Goal: Task Accomplishment & Management: Manage account settings

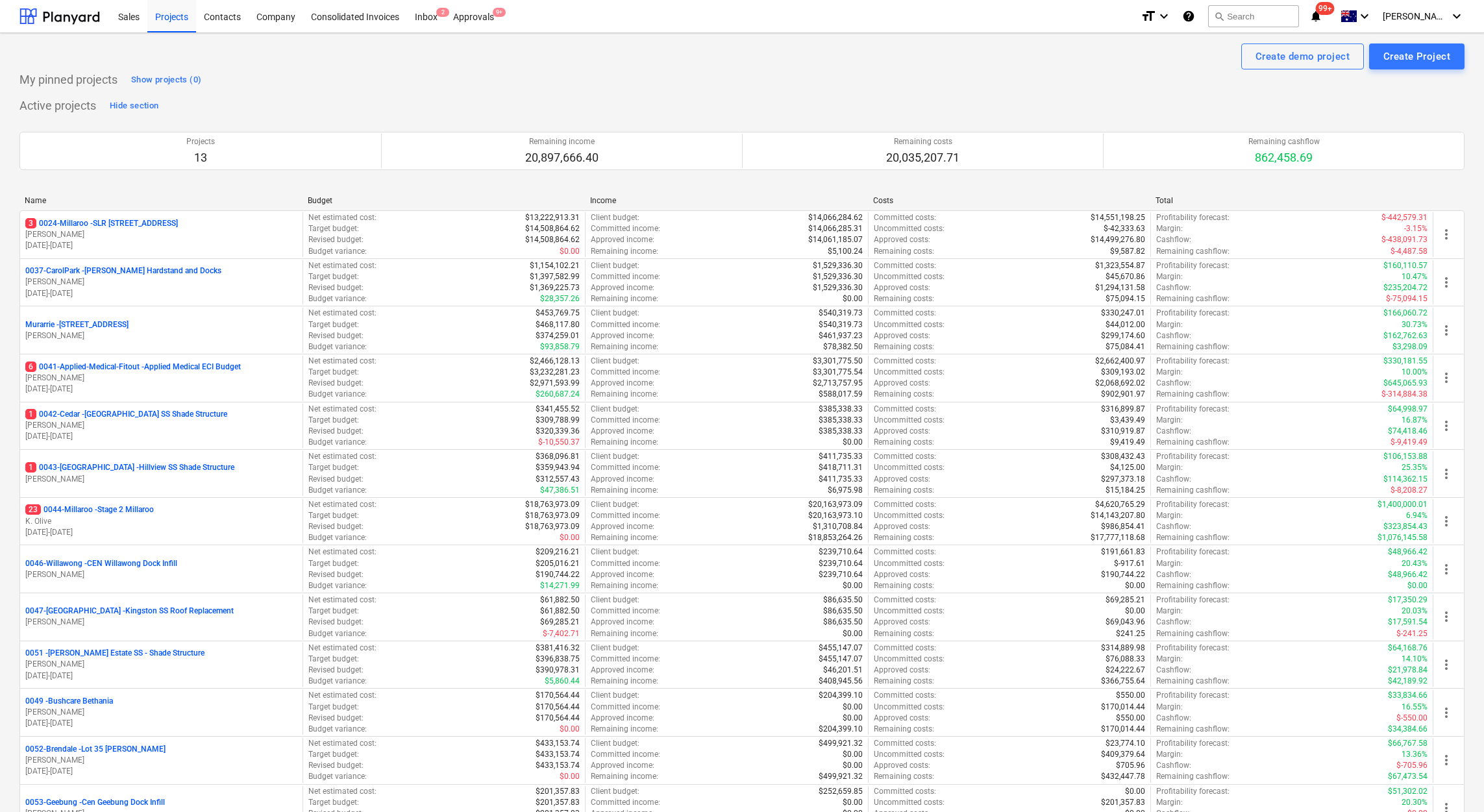
click at [1071, 81] on div "My pinned projects Show projects (0)" at bounding box center [742, 80] width 1445 height 21
click at [475, 12] on div "Approvals 9+" at bounding box center [473, 16] width 56 height 33
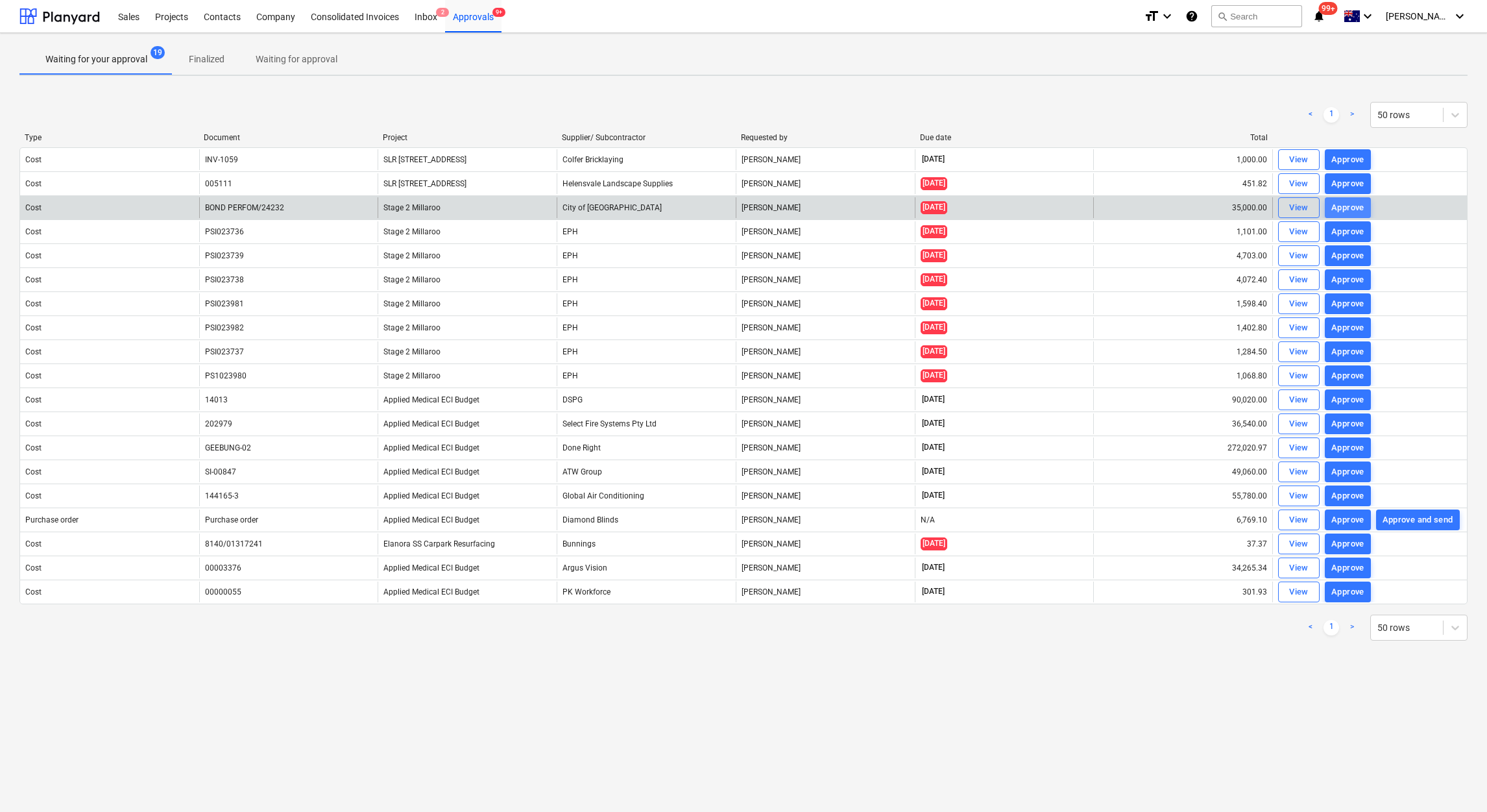
click at [1345, 210] on div "Approve" at bounding box center [1348, 208] width 33 height 15
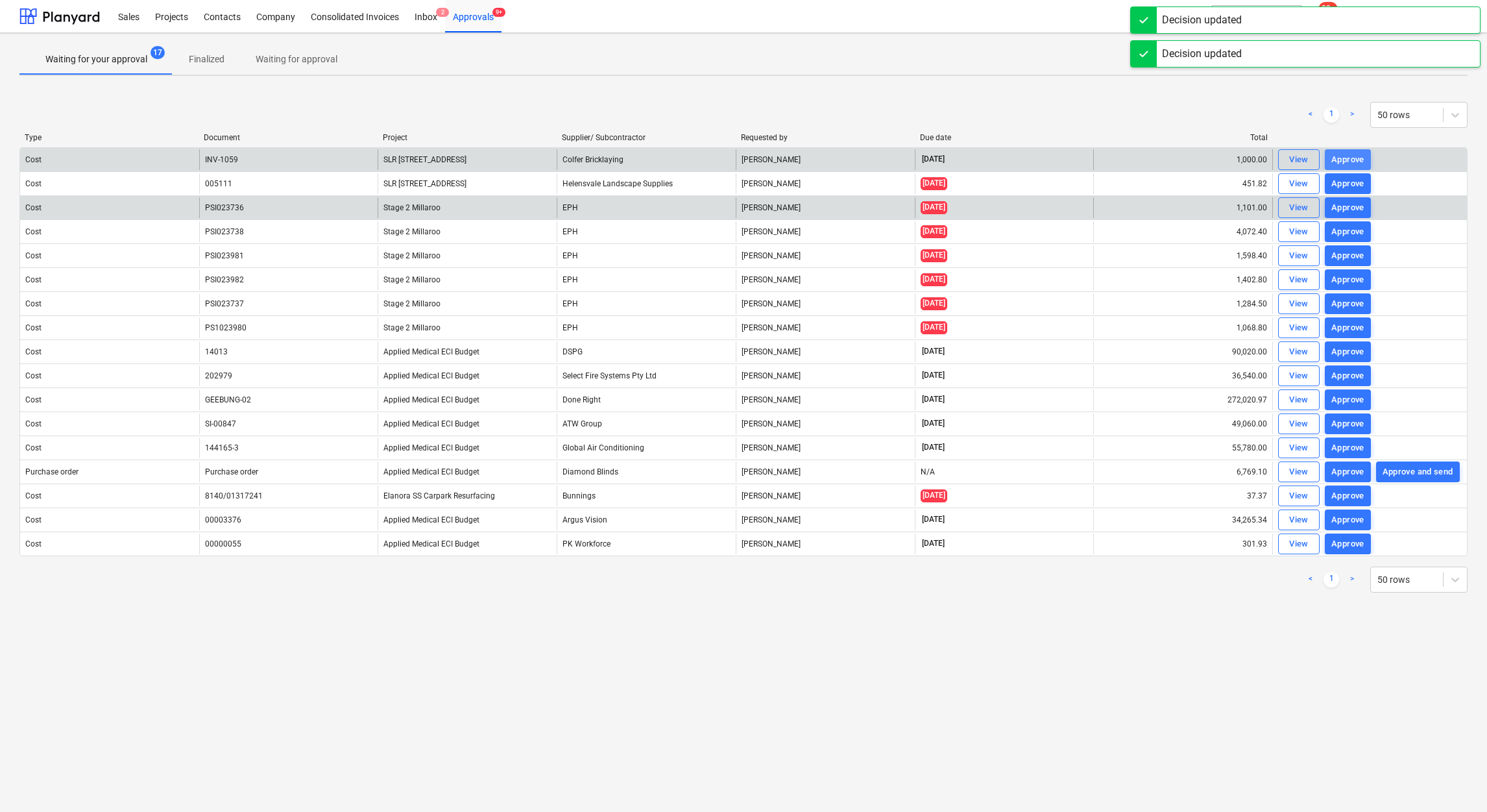
click at [1355, 159] on div "Approve" at bounding box center [1348, 160] width 33 height 15
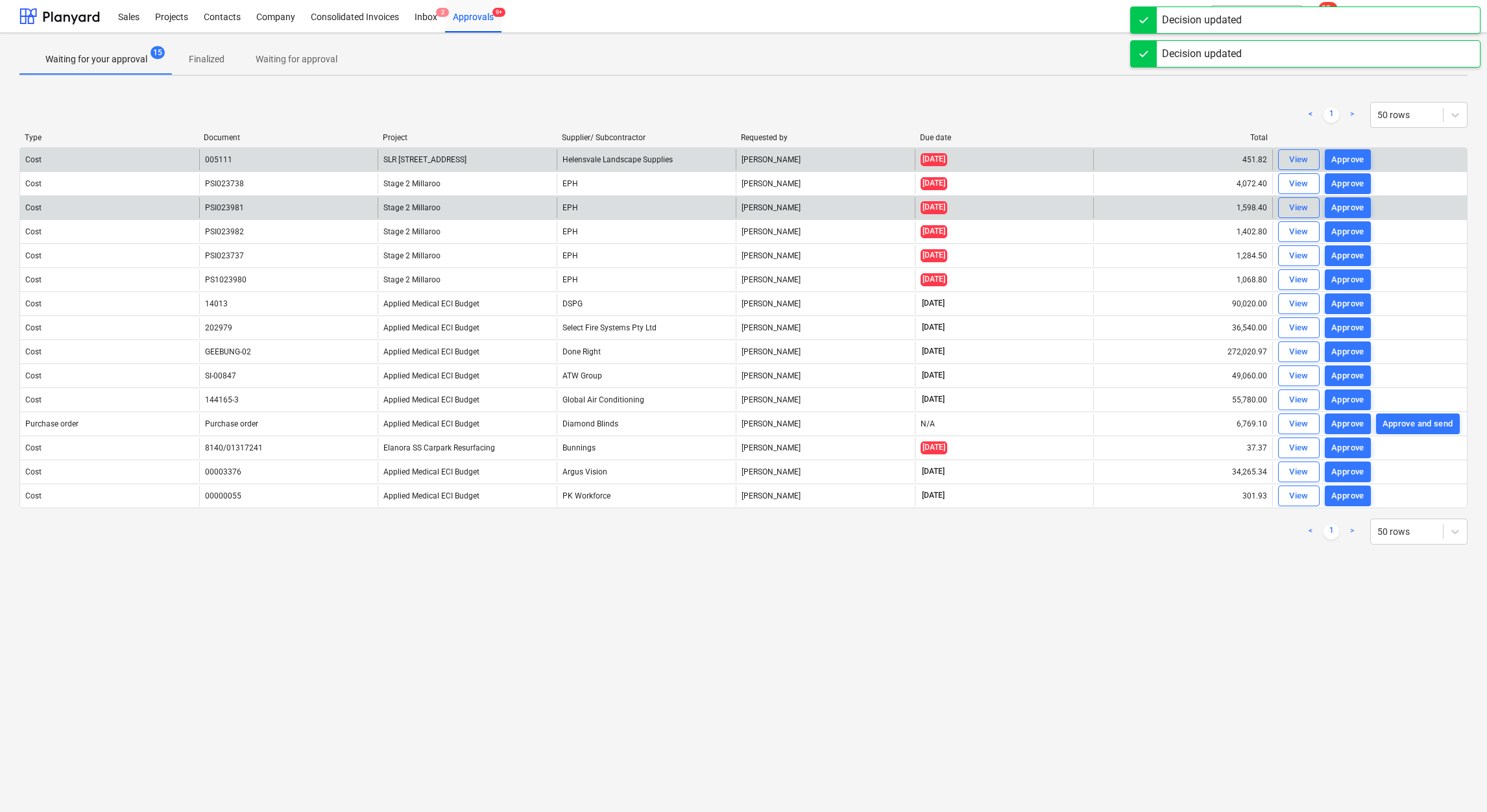
click at [1356, 163] on div "Approve" at bounding box center [1348, 160] width 33 height 15
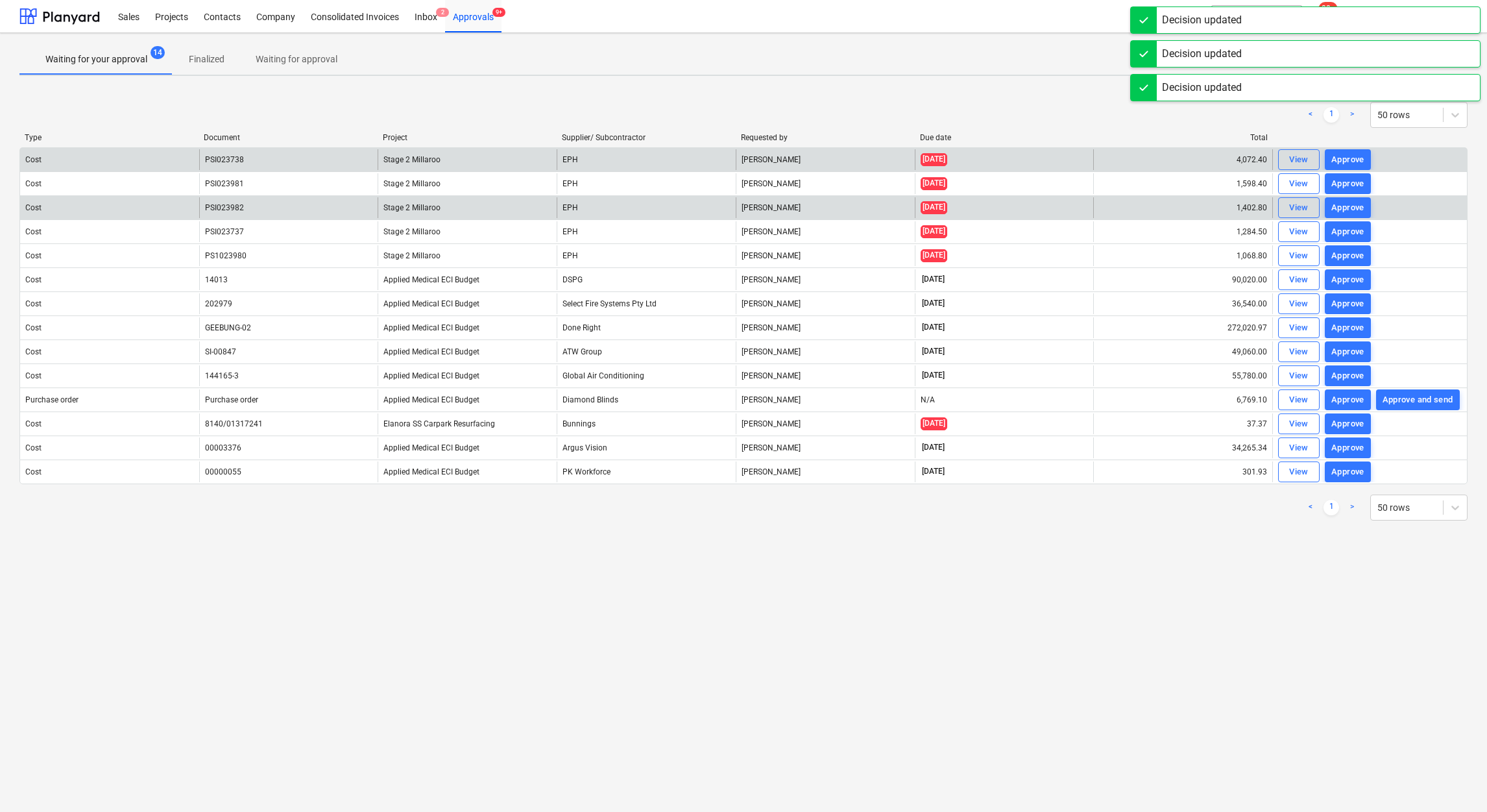
click at [1356, 155] on div "Approve" at bounding box center [1348, 160] width 33 height 15
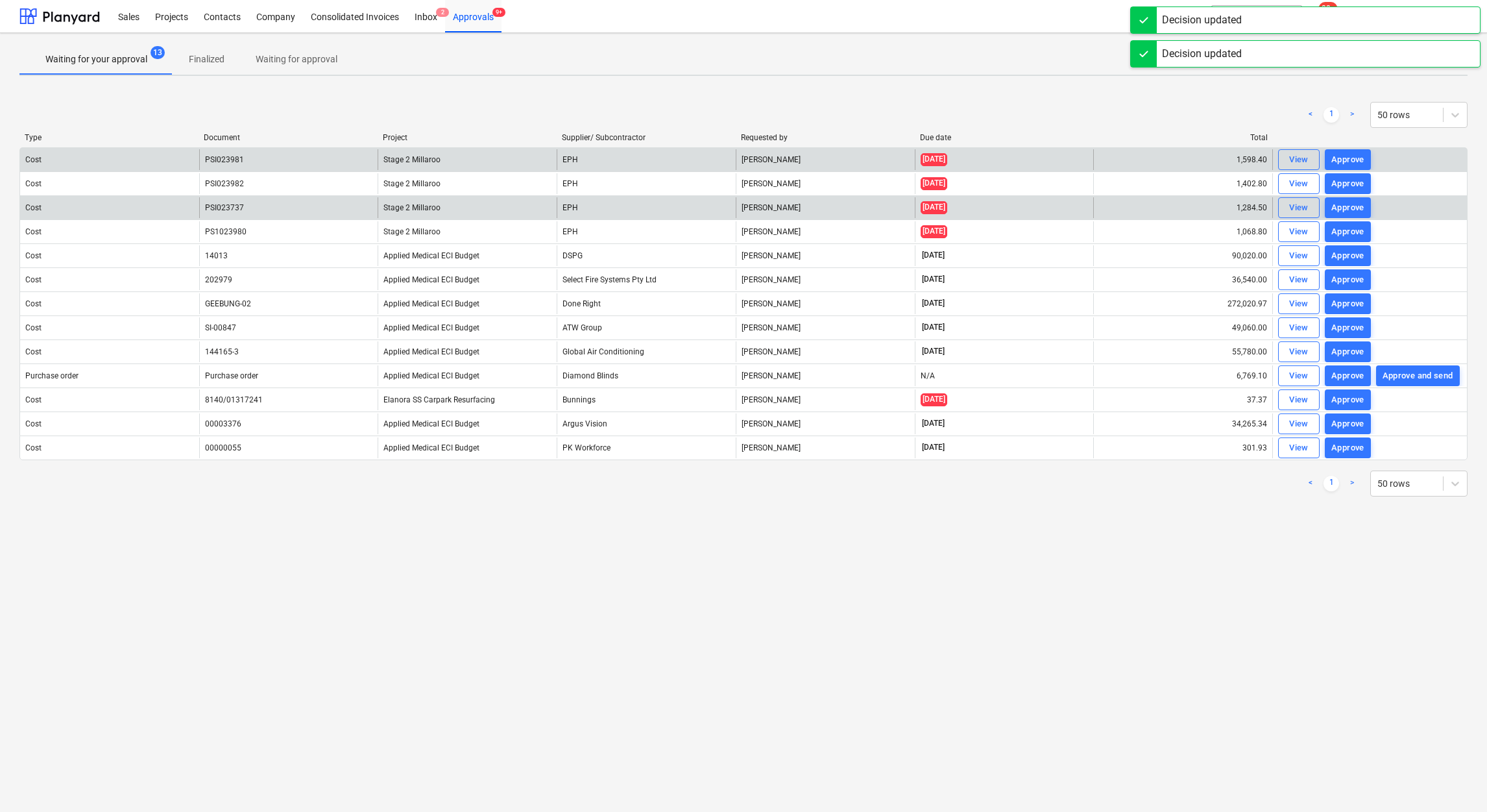
click at [1356, 155] on div "Approve" at bounding box center [1348, 160] width 33 height 15
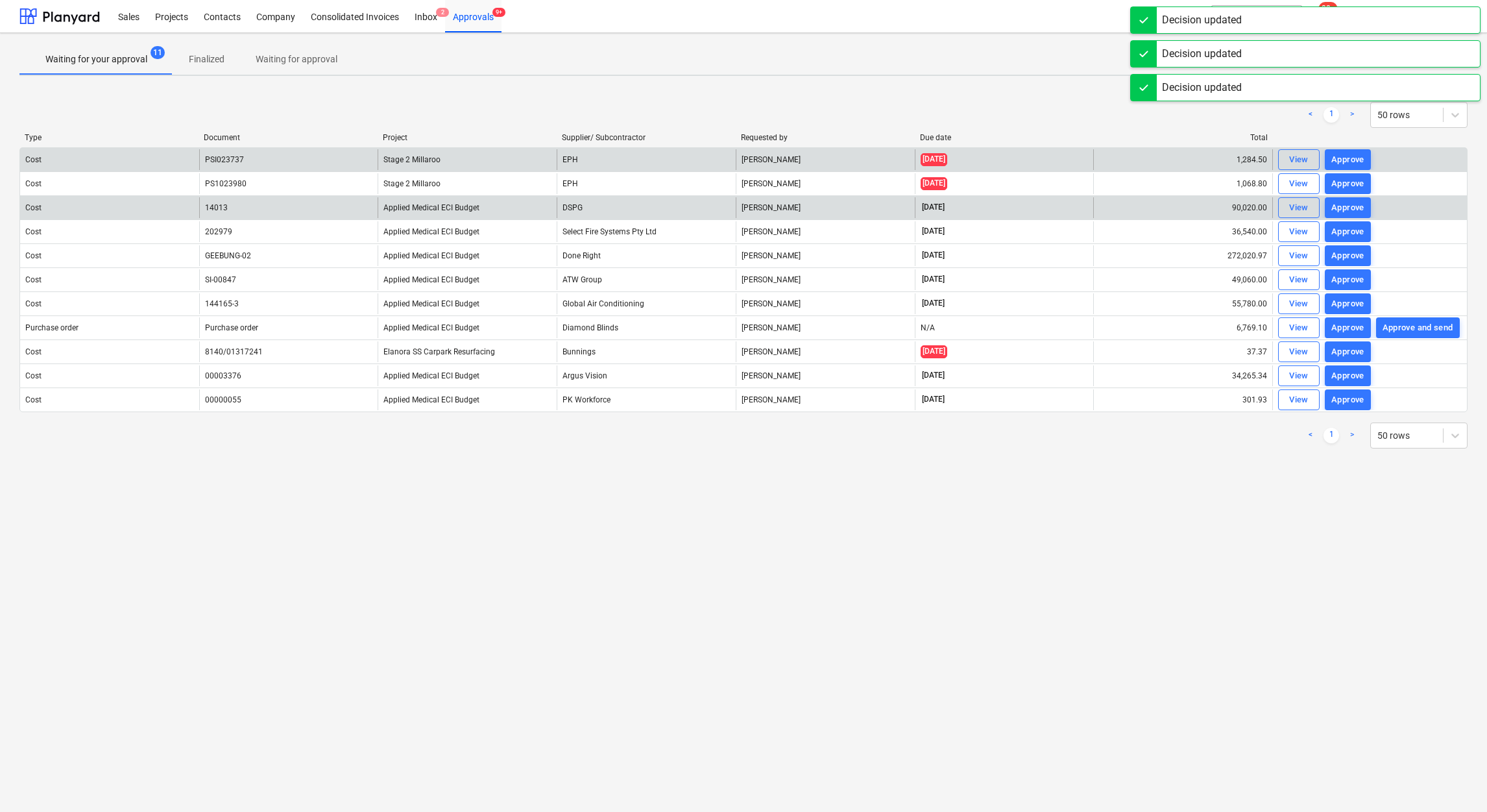
click at [1356, 163] on div "Approve" at bounding box center [1348, 160] width 33 height 15
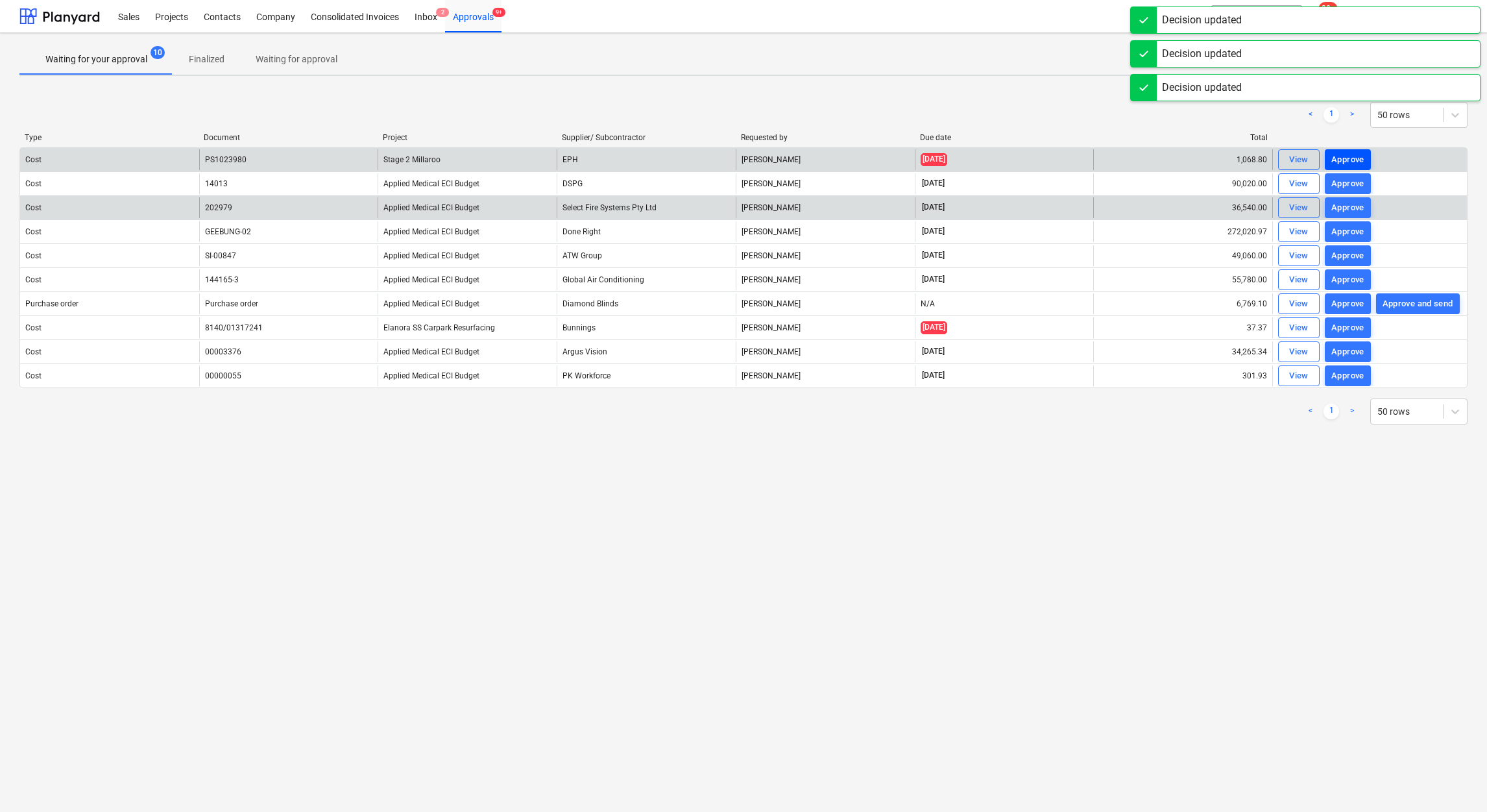
click at [1356, 157] on div "Approve" at bounding box center [1348, 160] width 33 height 15
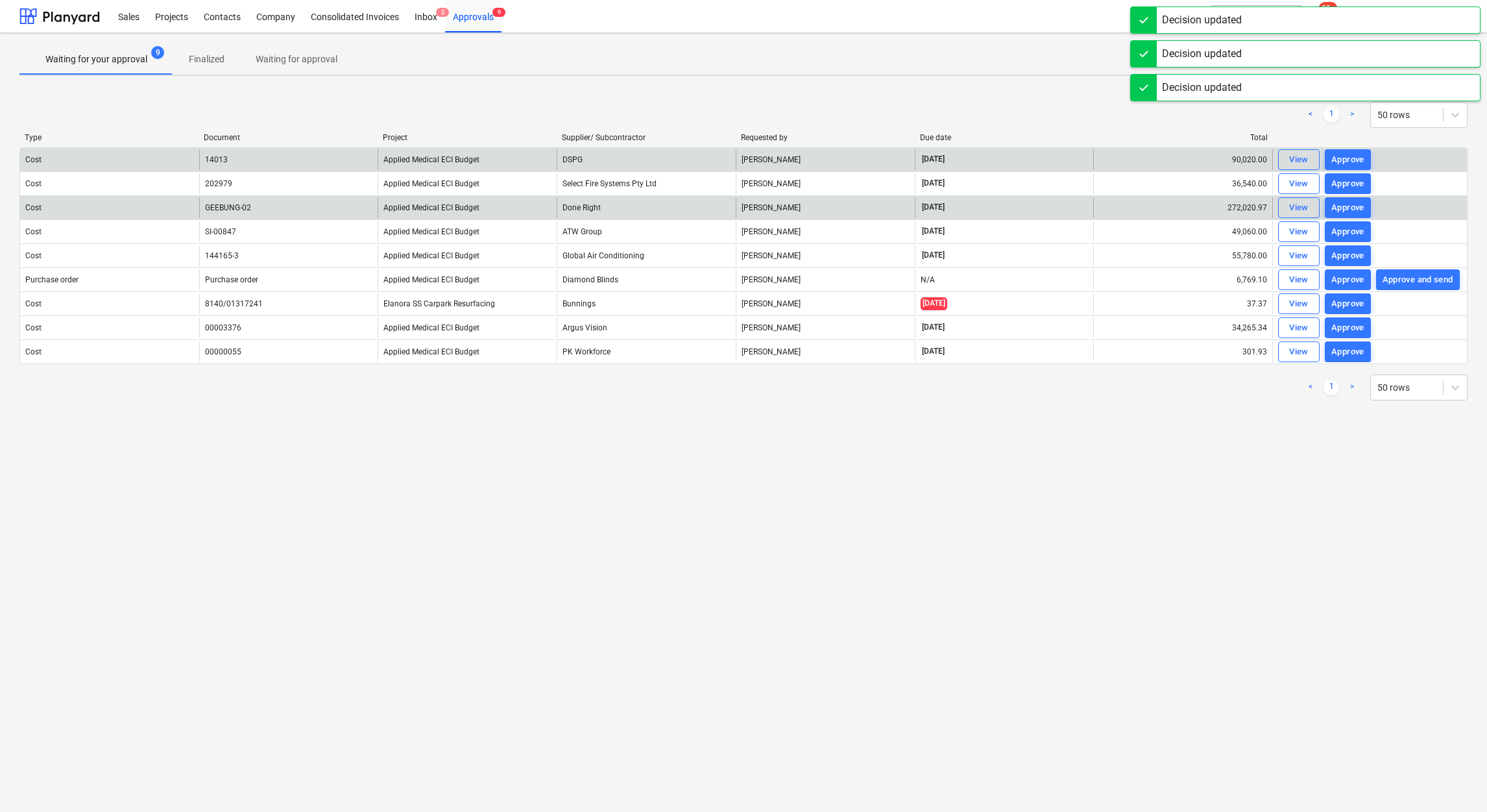
click at [1356, 157] on div "Approve" at bounding box center [1348, 160] width 33 height 15
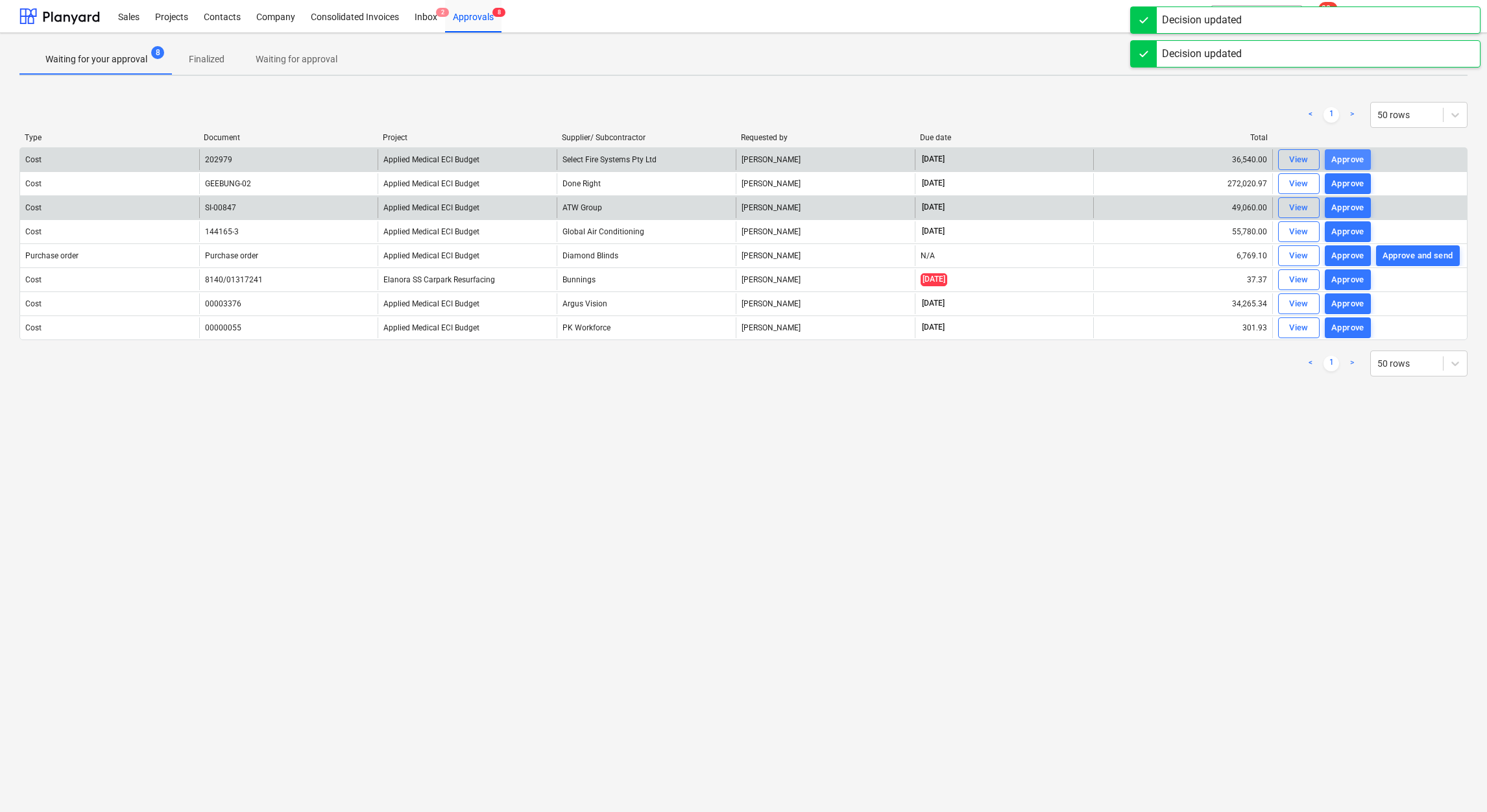
click at [1354, 157] on div "Approve" at bounding box center [1348, 160] width 33 height 15
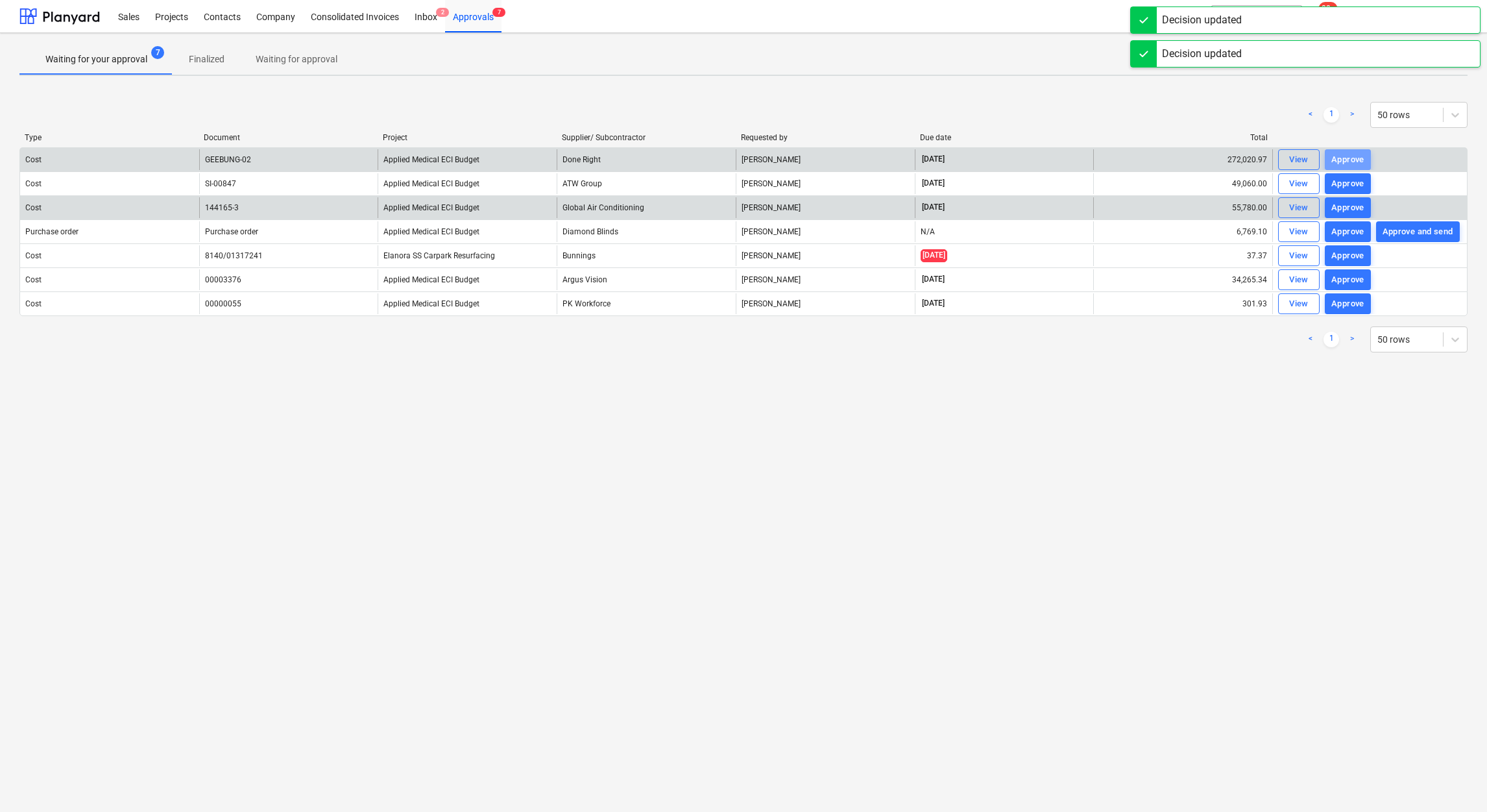
click at [1354, 157] on div "Approve" at bounding box center [1348, 160] width 33 height 15
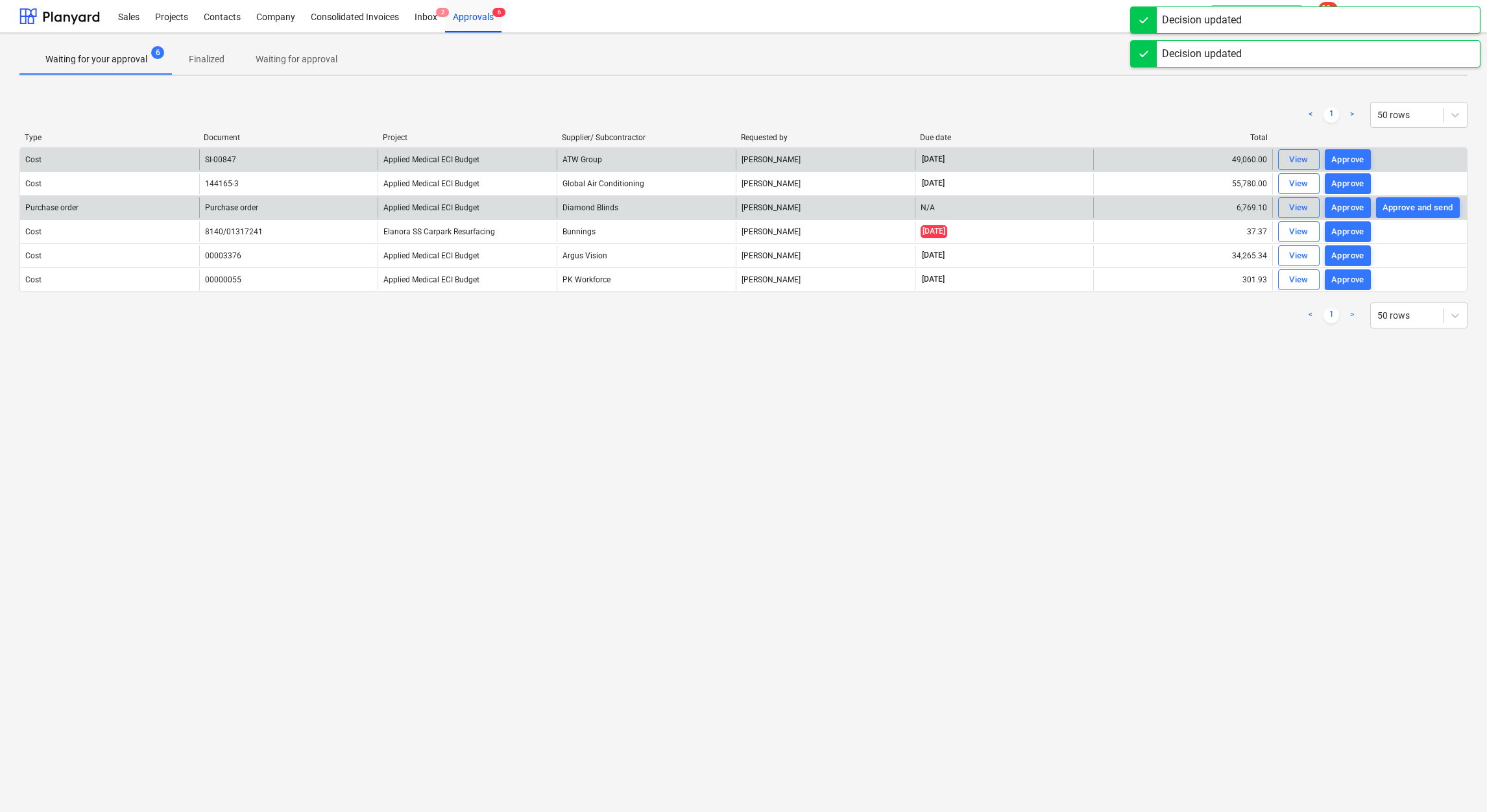
click at [1354, 157] on div "Approve" at bounding box center [1348, 160] width 33 height 15
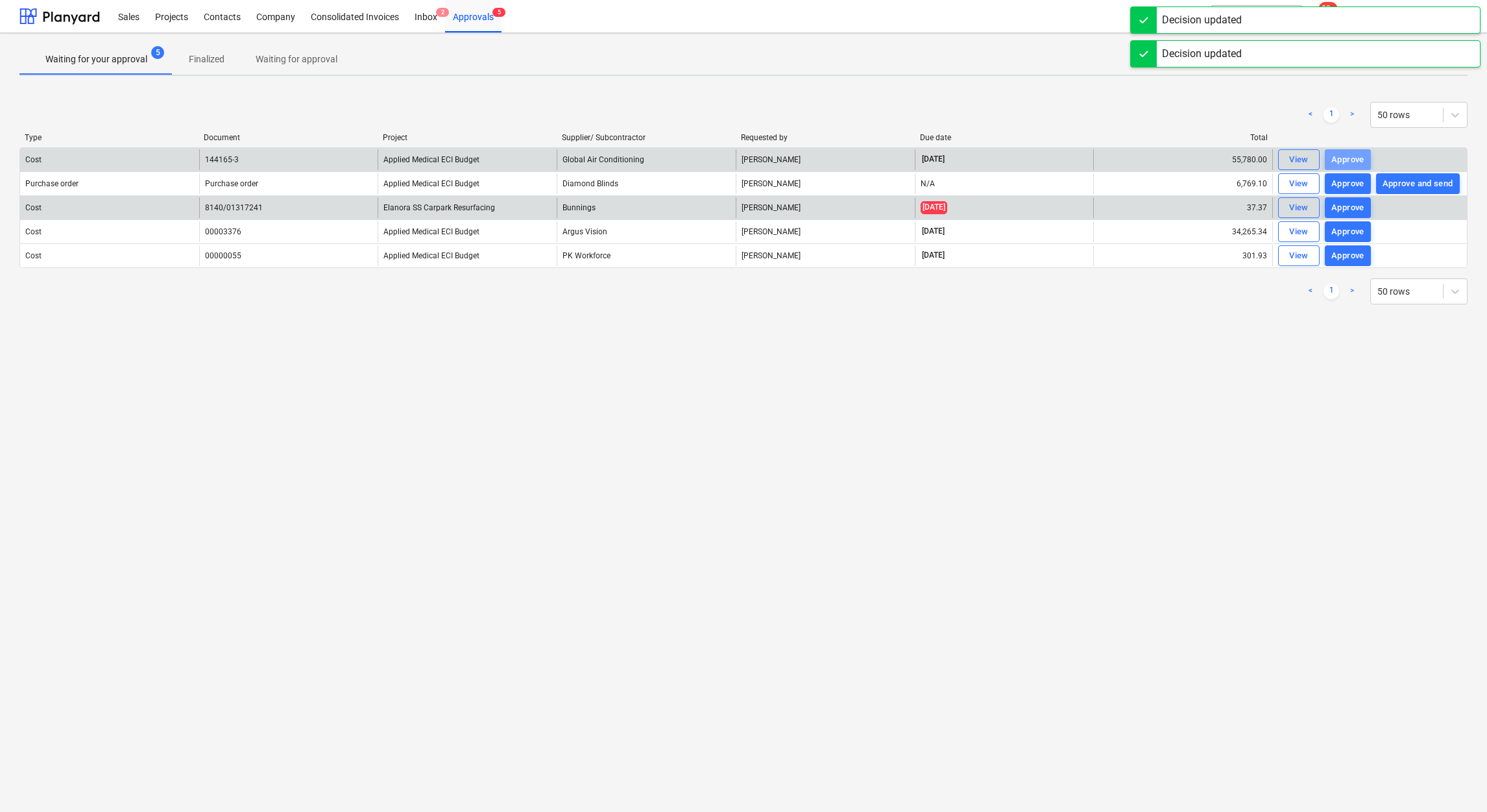
click at [1354, 157] on div "Approve" at bounding box center [1348, 160] width 33 height 15
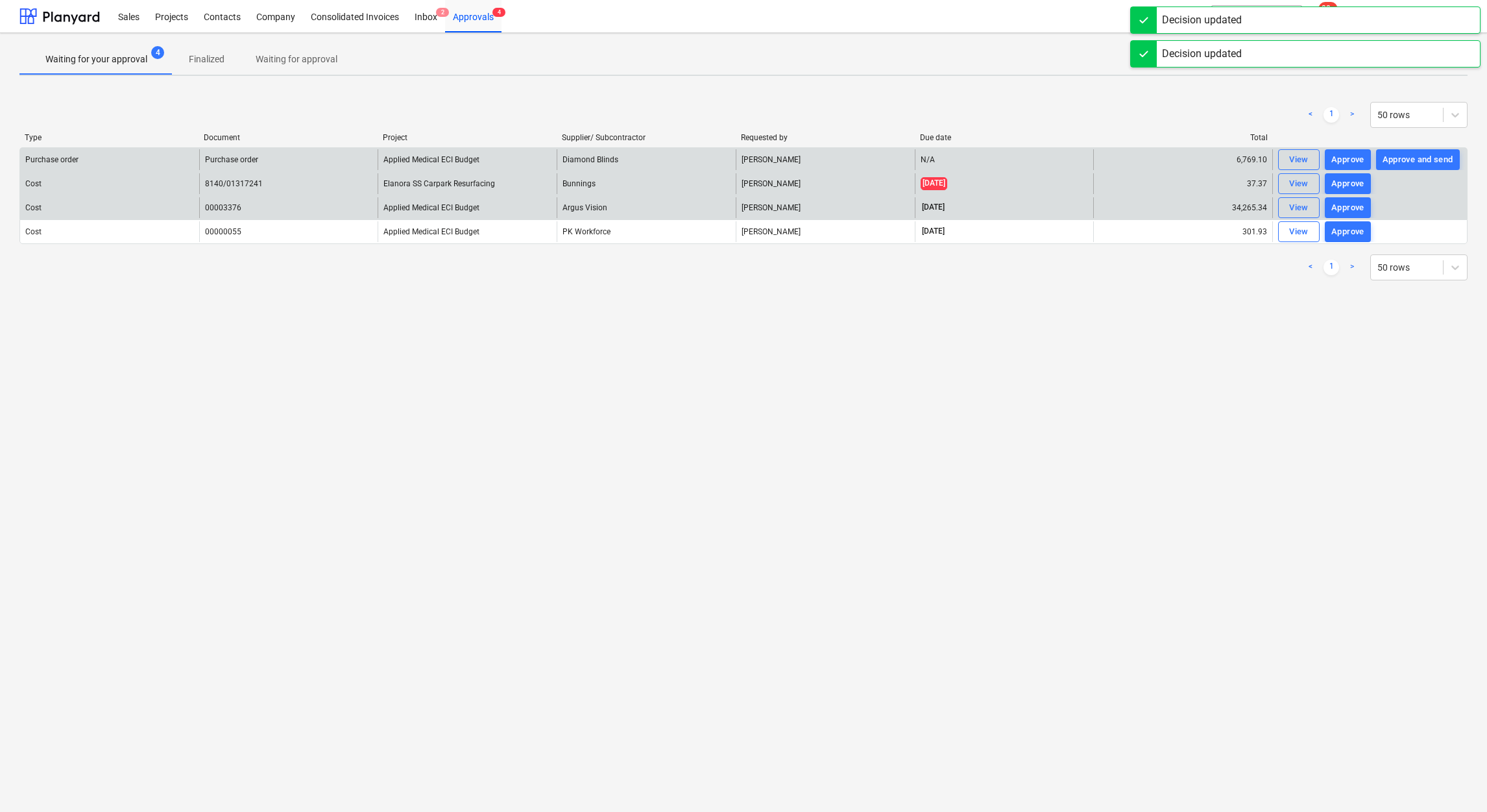
click at [1352, 171] on div "Cost 8140/01317241 Elanora SS Carpark Resurfacing Bunnings [PERSON_NAME] [DATE]…" at bounding box center [743, 183] width 1448 height 24
click at [1352, 174] on button "Approve" at bounding box center [1349, 184] width 46 height 21
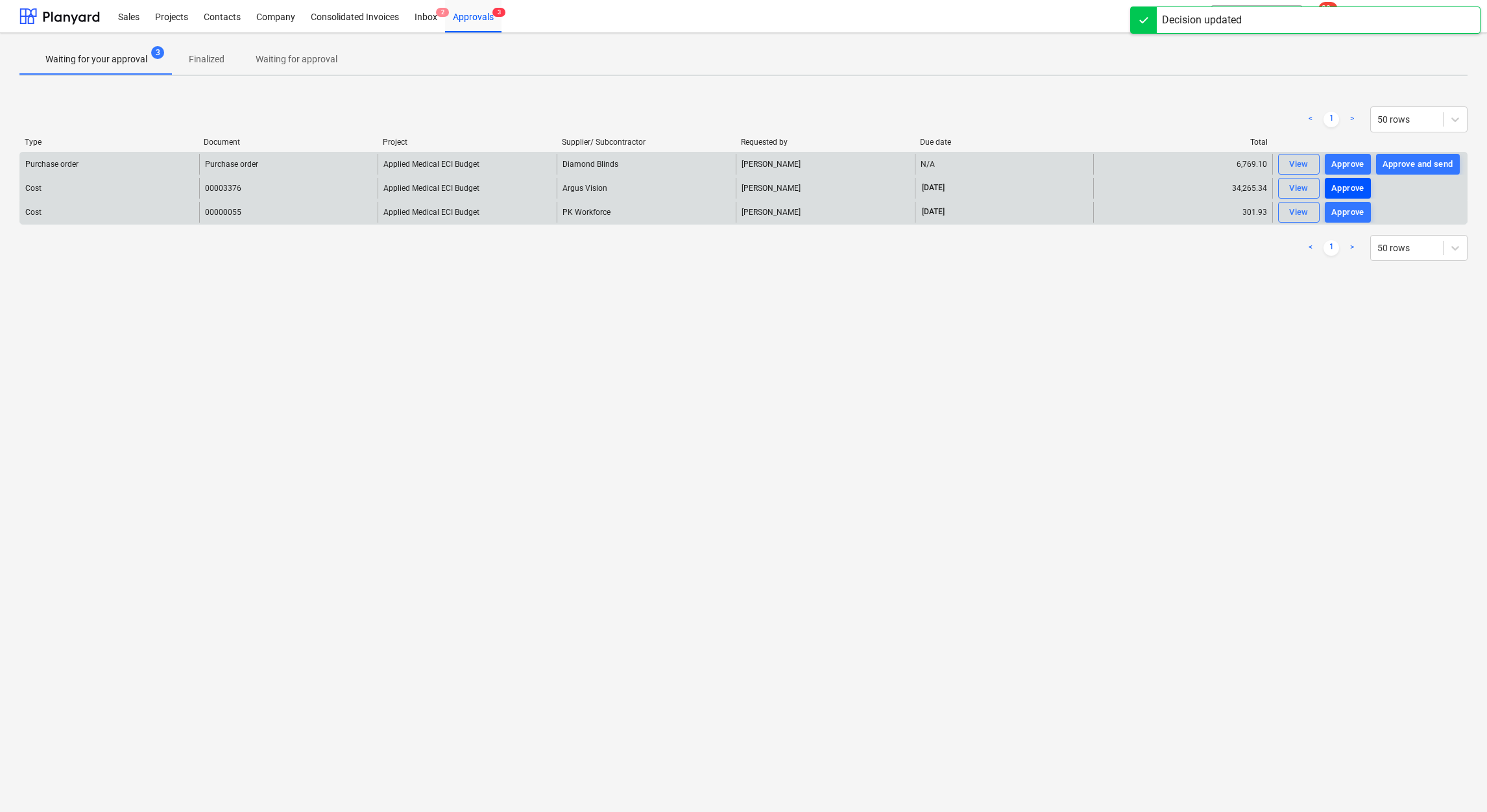
click at [1353, 195] on div "Approve" at bounding box center [1348, 189] width 33 height 15
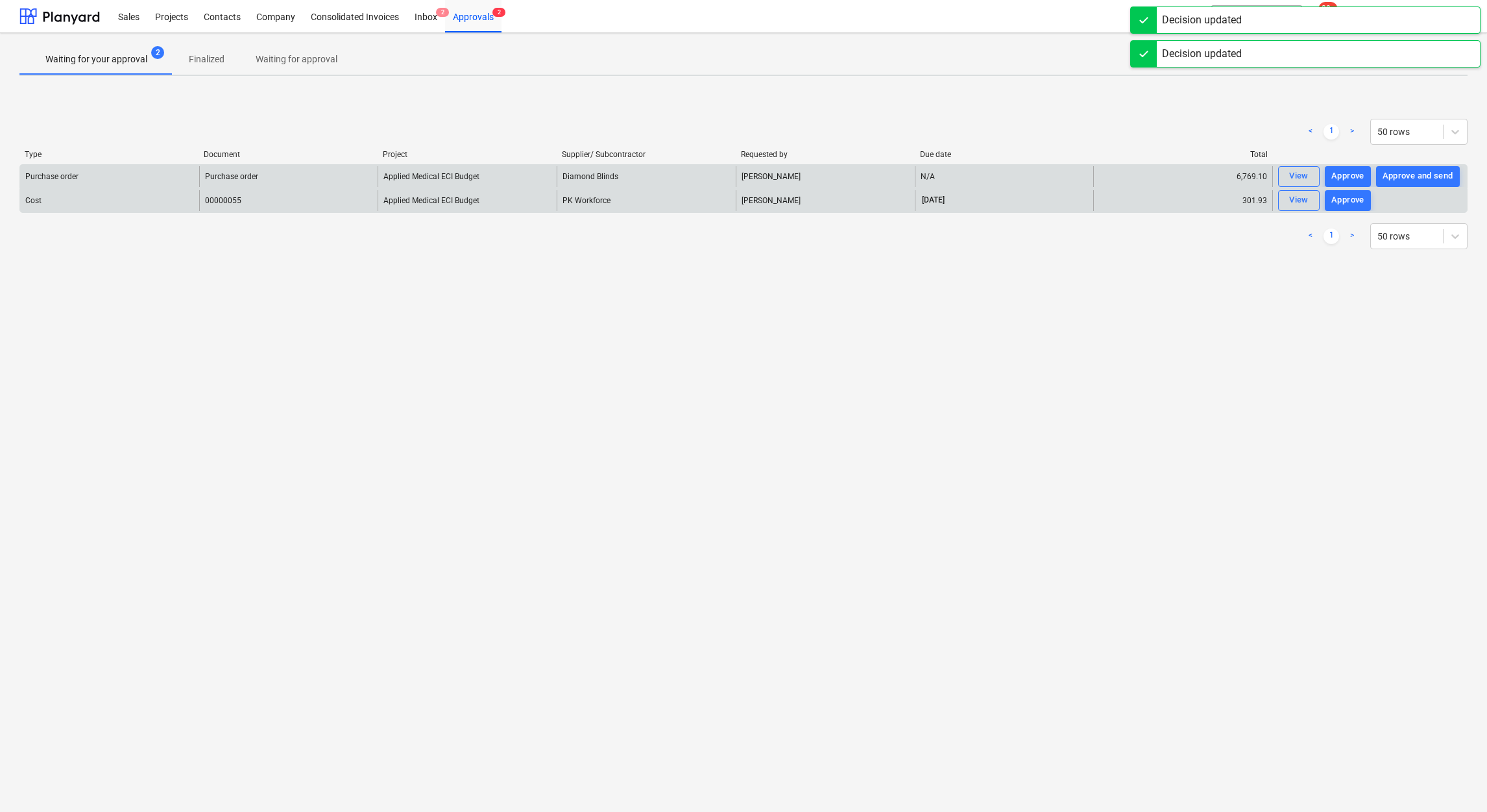
click at [1353, 198] on div "Approve" at bounding box center [1348, 201] width 33 height 15
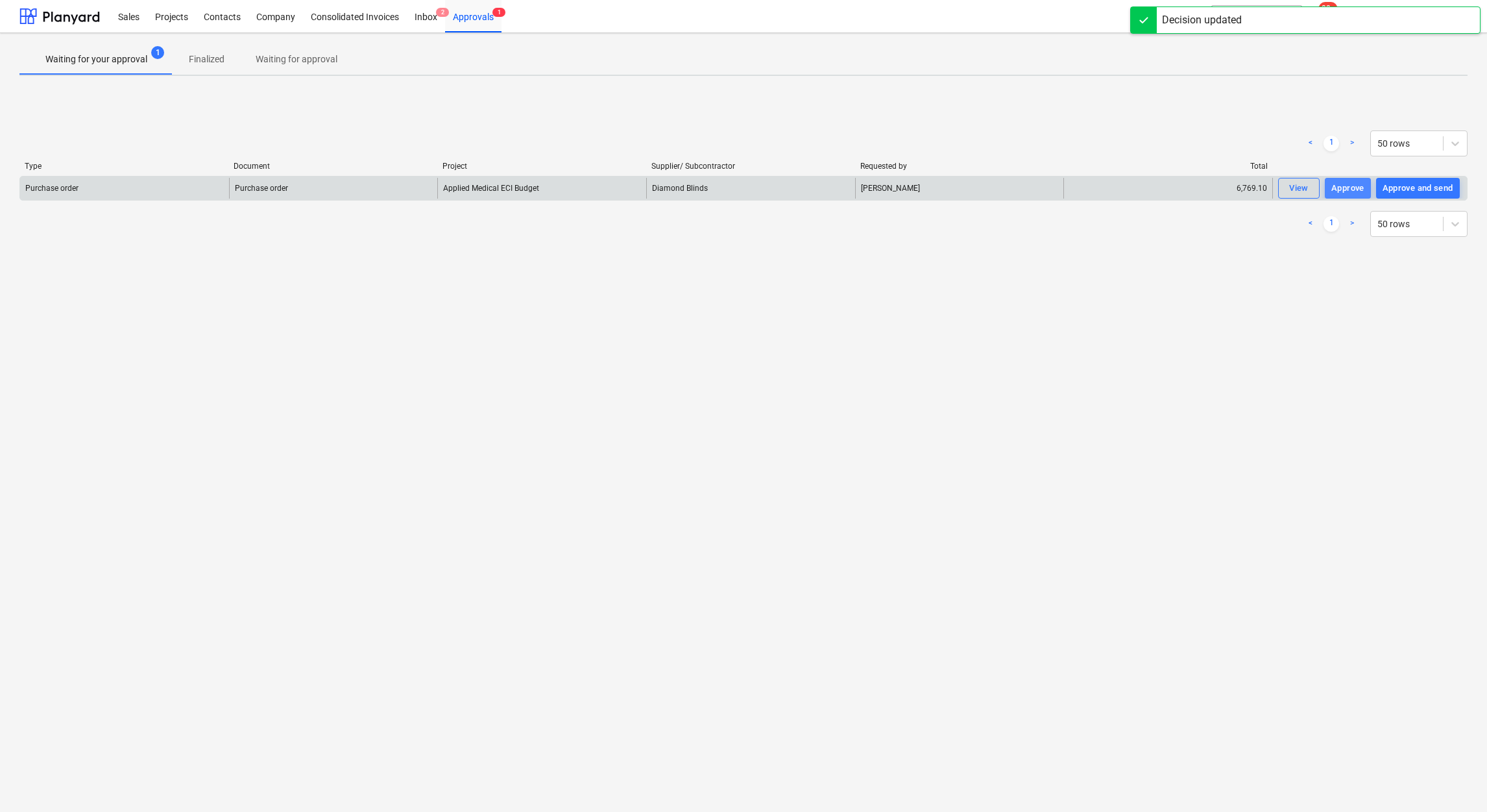
click at [1353, 183] on div "Approve" at bounding box center [1348, 189] width 33 height 15
